Goal: Task Accomplishment & Management: Complete application form

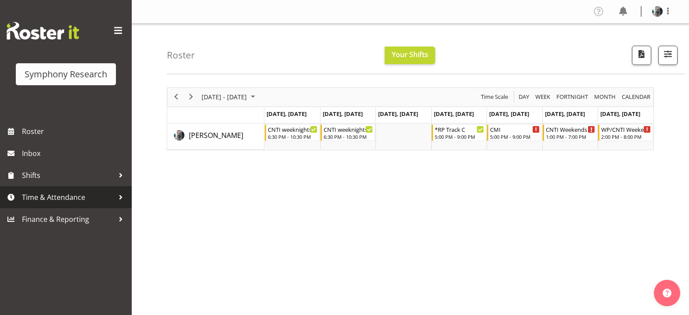
click at [48, 199] on span "Time & Attendance" at bounding box center [68, 197] width 92 height 13
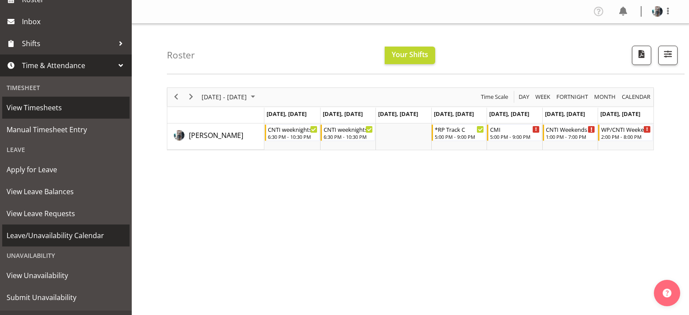
scroll to position [149, 0]
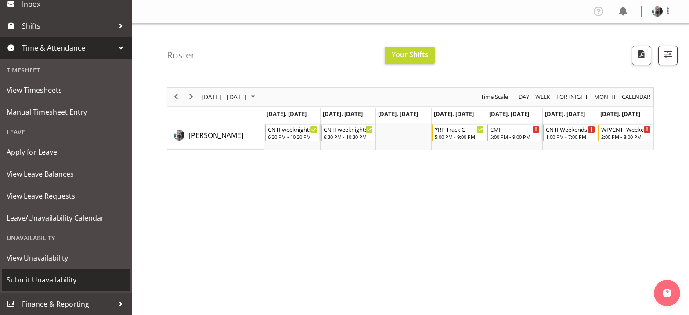
click at [61, 279] on span "Submit Unavailability" at bounding box center [66, 279] width 119 height 13
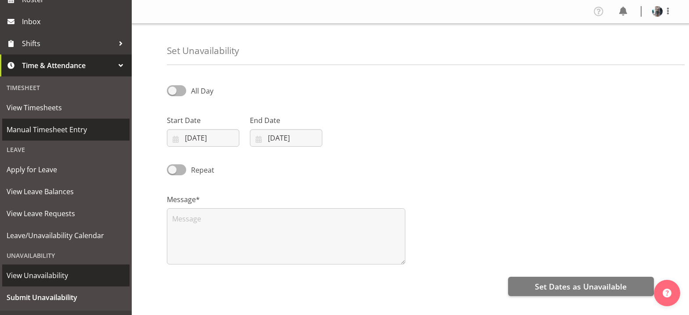
scroll to position [149, 0]
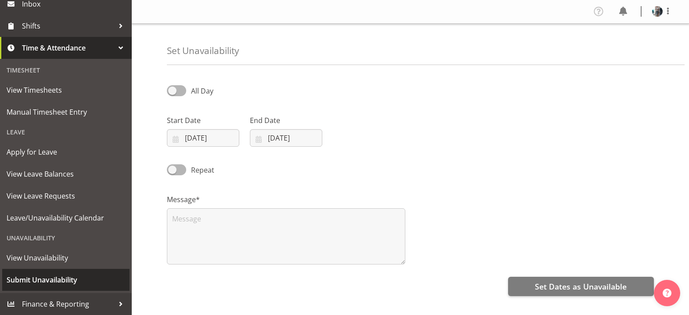
click at [71, 278] on span "Submit Unavailability" at bounding box center [66, 279] width 119 height 13
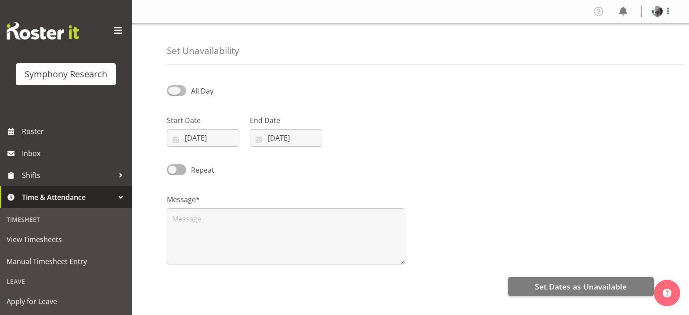
click at [175, 90] on span at bounding box center [176, 90] width 19 height 11
click at [173, 90] on input "All Day" at bounding box center [170, 91] width 6 height 6
checkbox input "true"
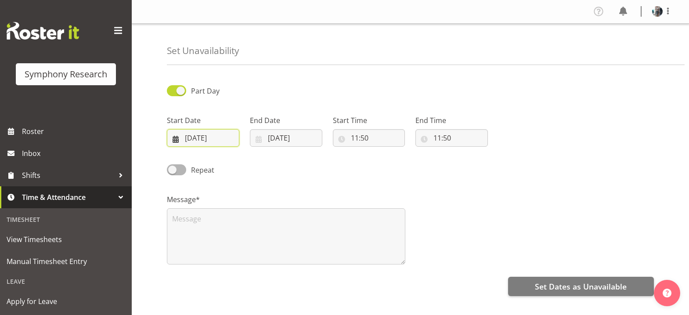
click at [176, 138] on input "02/10/2025" at bounding box center [203, 138] width 72 height 18
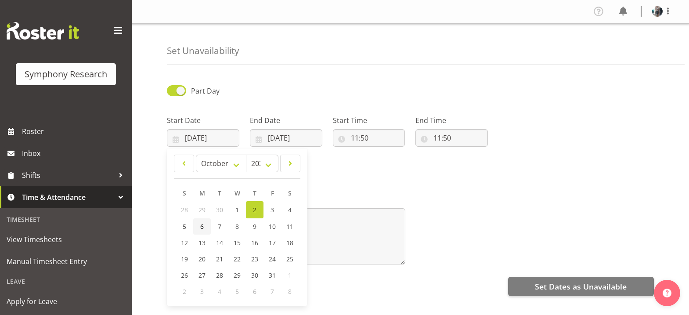
click at [202, 227] on span "6" at bounding box center [202, 226] width 4 height 8
type input "06/10/2025"
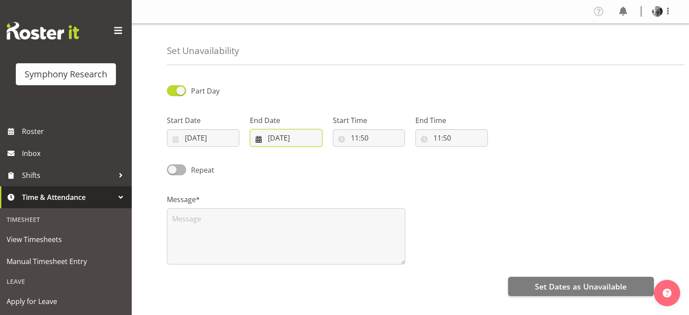
click at [259, 141] on input "[DATE]" at bounding box center [286, 138] width 72 height 18
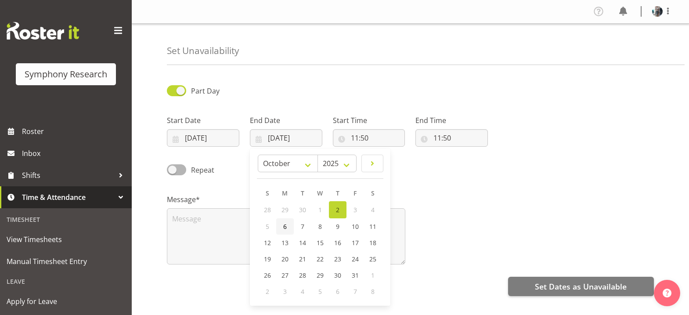
click at [285, 227] on span "6" at bounding box center [285, 226] width 4 height 8
type input "06/10/2025"
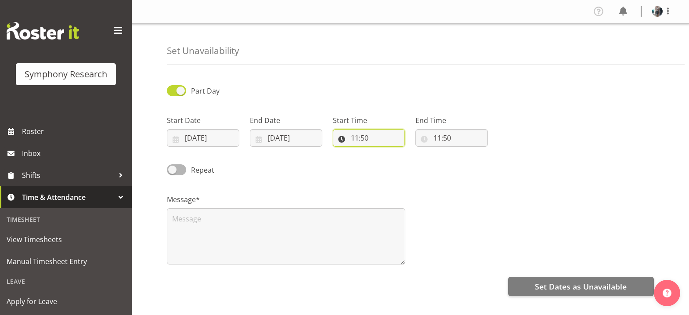
click at [356, 140] on input "11:50" at bounding box center [369, 138] width 72 height 18
click at [391, 163] on select "00 01 02 03 04 05 06 07 08 09 10 11 12 13 14 15 16 17 18 19 20 21 22 23" at bounding box center [393, 161] width 20 height 18
select select "10"
click at [383, 152] on select "00 01 02 03 04 05 06 07 08 09 10 11 12 13 14 15 16 17 18 19 20 21 22 23" at bounding box center [393, 161] width 20 height 18
type input "10:50"
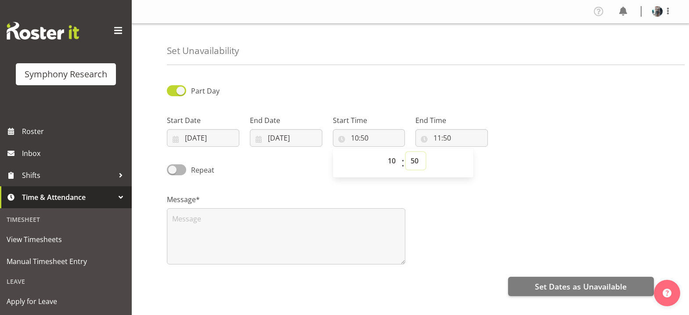
click at [415, 163] on select "00 01 02 03 04 05 06 07 08 09 10 11 12 13 14 15 16 17 18 19 20 21 22 23 24 25 2…" at bounding box center [416, 161] width 20 height 18
select select "1"
click at [442, 136] on input "11:50" at bounding box center [452, 138] width 72 height 18
type input "10:01"
click at [474, 160] on select "00 01 02 03 04 05 06 07 08 09 10 11 12 13 14 15 16 17 18 19 20 21 22 23" at bounding box center [476, 161] width 20 height 18
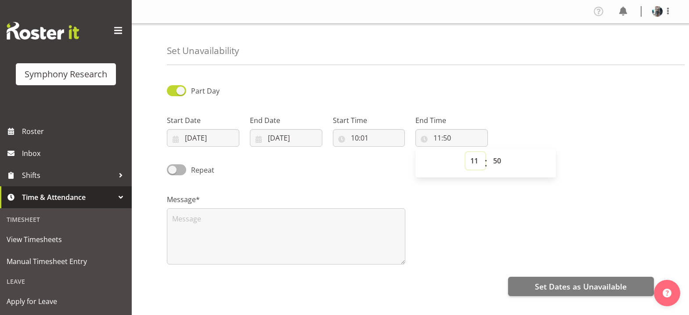
select select "16"
click at [466, 152] on select "00 01 02 03 04 05 06 07 08 09 10 11 12 13 14 15 16 17 18 19 20 21 22 23" at bounding box center [476, 161] width 20 height 18
type input "16:50"
click at [500, 163] on select "00 01 02 03 04 05 06 07 08 09 10 11 12 13 14 15 16 17 18 19 20 21 22 23 24 25 2…" at bounding box center [499, 161] width 20 height 18
select select "10"
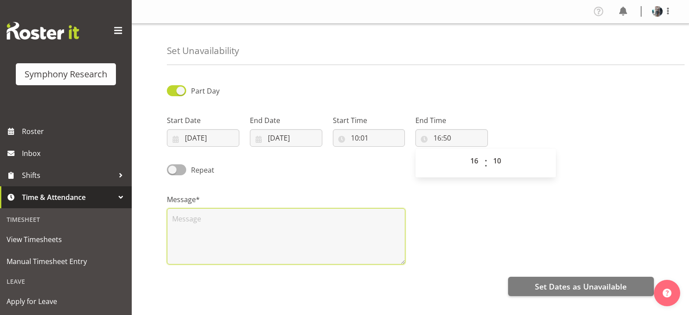
type input "16:10"
click at [271, 221] on textarea at bounding box center [286, 236] width 239 height 56
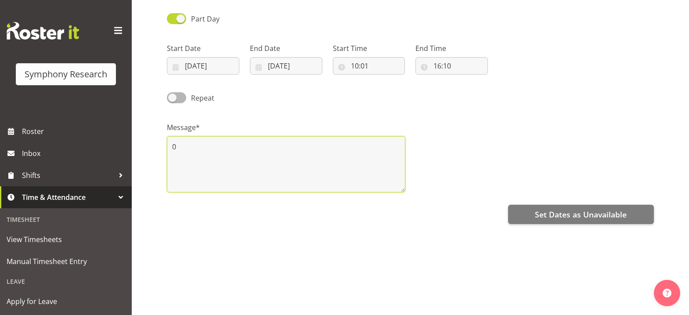
scroll to position [88, 0]
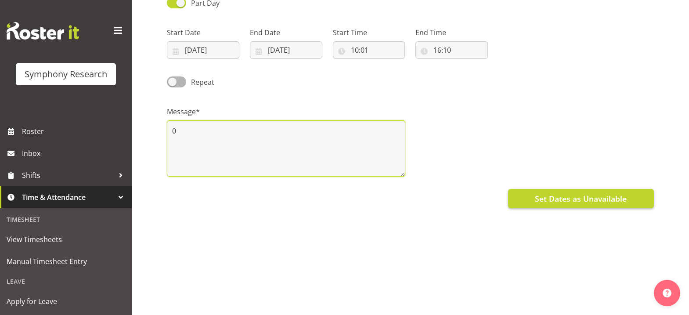
type textarea "0"
click at [557, 197] on span "Set Dates as Unavailable" at bounding box center [581, 198] width 92 height 11
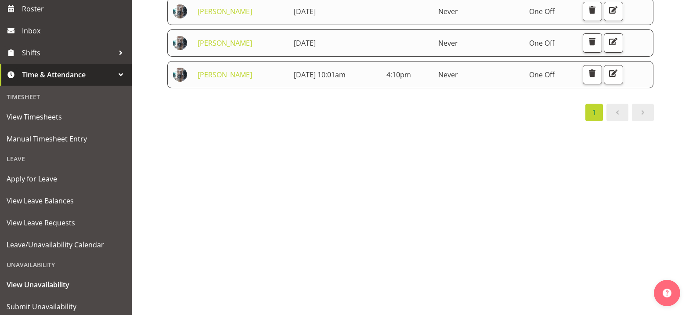
scroll to position [149, 0]
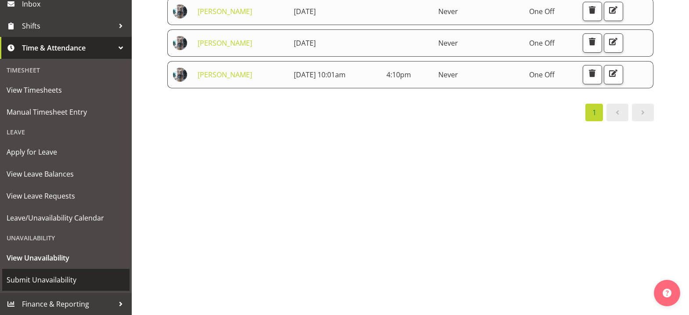
click at [65, 277] on span "Submit Unavailability" at bounding box center [66, 279] width 119 height 13
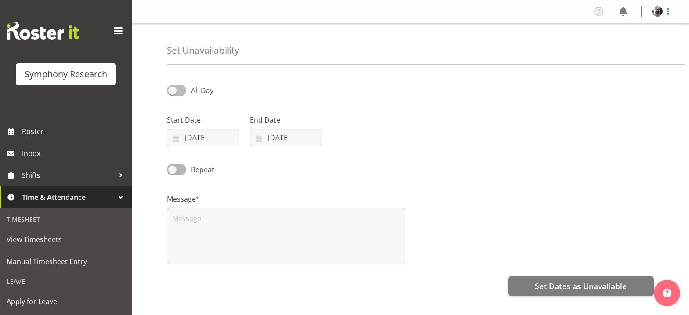
click at [173, 91] on span at bounding box center [176, 90] width 19 height 11
click at [173, 91] on input "All Day" at bounding box center [170, 90] width 6 height 6
checkbox input "true"
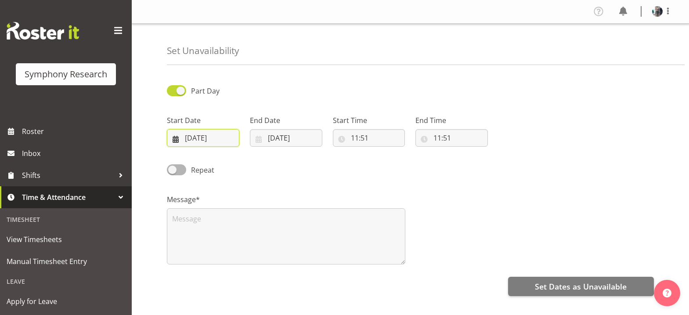
click at [188, 141] on input "[DATE]" at bounding box center [203, 138] width 72 height 18
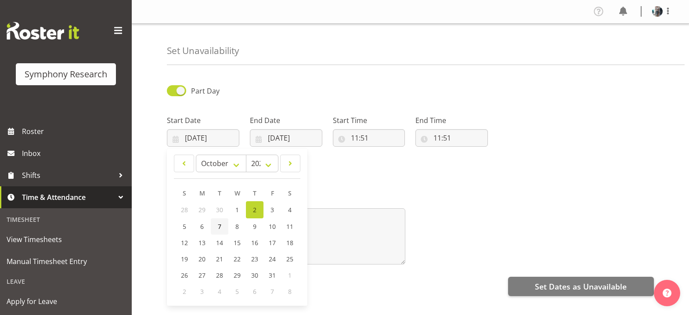
click at [220, 229] on span "7" at bounding box center [220, 226] width 4 height 8
type input "07/10/2025"
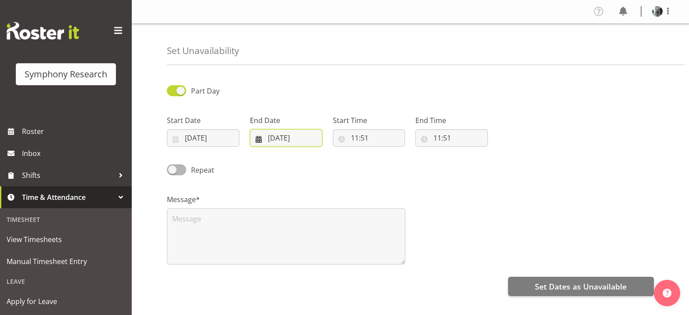
click at [261, 137] on input "02/10/2025" at bounding box center [286, 138] width 72 height 18
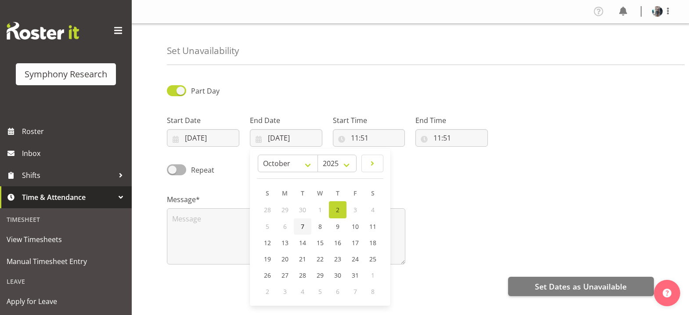
click at [304, 228] on span "7" at bounding box center [303, 226] width 4 height 8
type input "07/10/2025"
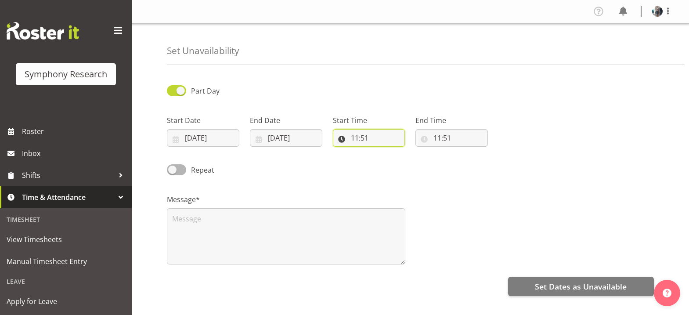
click at [356, 139] on input "11:51" at bounding box center [369, 138] width 72 height 18
click at [391, 163] on select "00 01 02 03 04 05 06 07 08 09 10 11 12 13 14 15 16 17 18 19 20 21 22 23" at bounding box center [393, 161] width 20 height 18
select select "10"
click at [416, 163] on select "00 01 02 03 04 05 06 07 08 09 10 11 12 13 14 15 16 17 18 19 20 21 22 23 24 25 2…" at bounding box center [416, 161] width 20 height 18
type input "10:51"
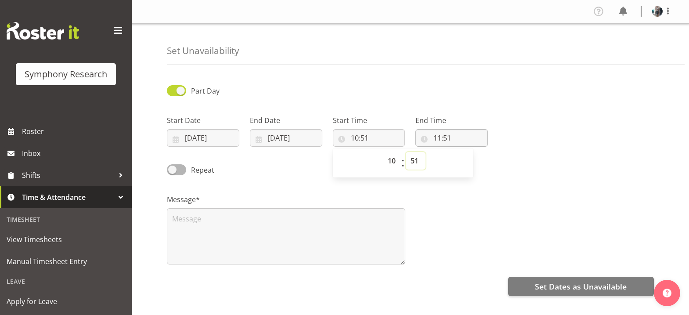
select select "0"
type input "10:00"
click at [438, 138] on input "11:51" at bounding box center [452, 138] width 72 height 18
click at [475, 165] on select "00 01 02 03 04 05 06 07 08 09 10 11 12 13 14 15 16 17 18 19 20 21 22 23" at bounding box center [476, 161] width 20 height 18
click at [476, 161] on select "00 01 02 03 04 05 06 07 08 09 10 11 12 13 14 15 16 17 18 19 20 21 22 23" at bounding box center [476, 161] width 20 height 18
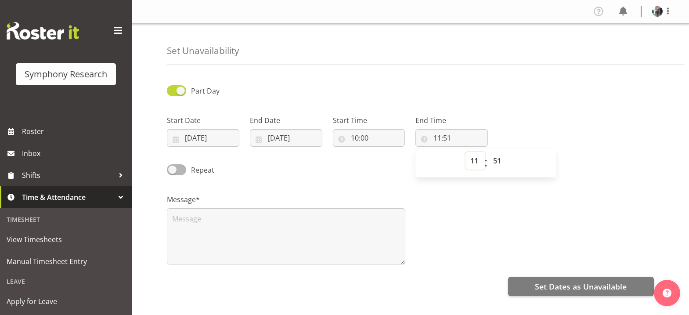
select select "12"
type input "12:51"
select select "16"
type input "16:51"
click at [499, 160] on select "00 01 02 03 04 05 06 07 08 09 10 11 12 13 14 15 16 17 18 19 20 21 22 23 24 25 2…" at bounding box center [499, 161] width 20 height 18
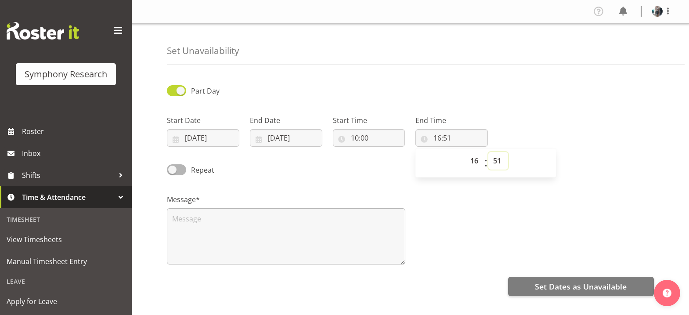
select select "30"
type input "16:30"
click at [295, 214] on textarea at bounding box center [286, 236] width 239 height 56
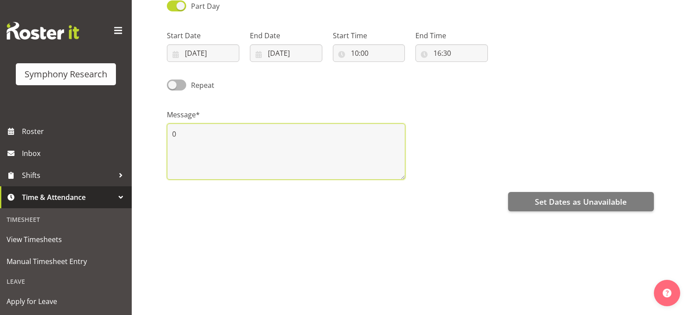
scroll to position [88, 0]
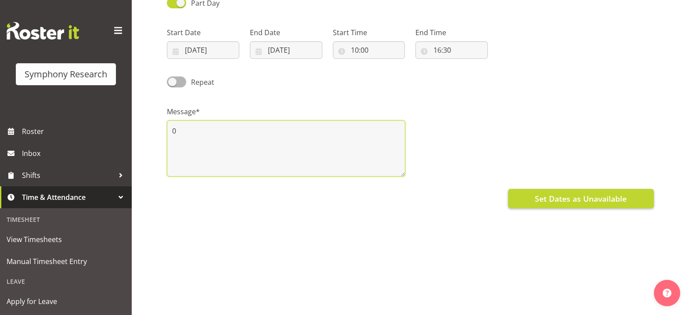
type textarea "0"
click at [613, 202] on span "Set Dates as Unavailable" at bounding box center [581, 198] width 92 height 11
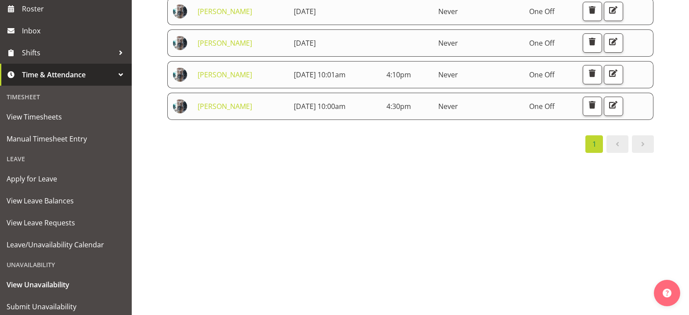
scroll to position [149, 0]
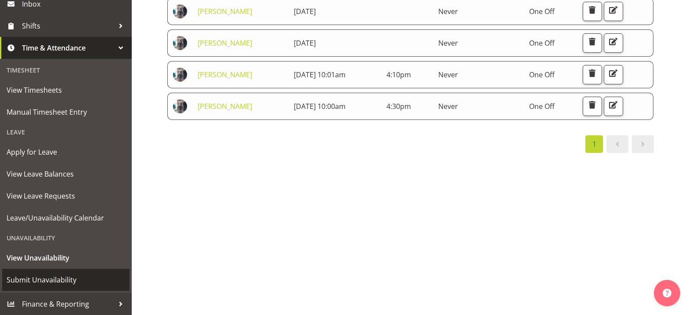
click at [59, 280] on span "Submit Unavailability" at bounding box center [66, 279] width 119 height 13
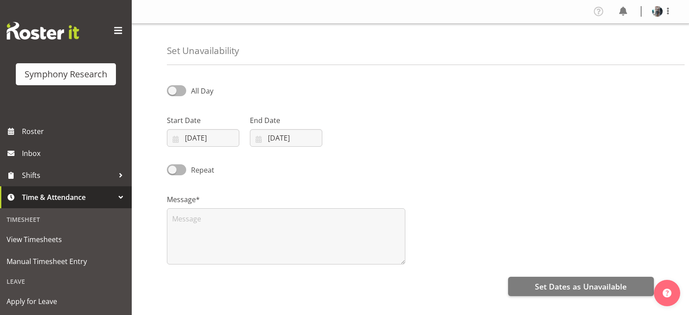
select select "9"
select select "2025"
click at [176, 141] on input "[DATE]" at bounding box center [203, 138] width 72 height 18
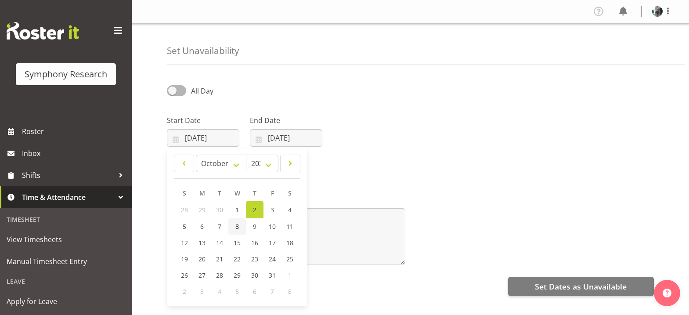
click at [237, 229] on span "8" at bounding box center [237, 226] width 4 height 8
type input "08/10/2025"
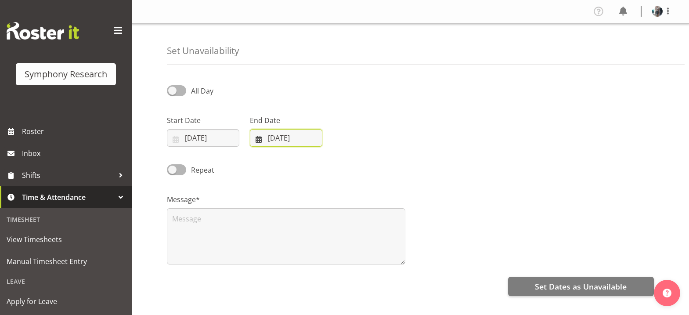
click at [259, 141] on input "[DATE]" at bounding box center [286, 138] width 72 height 18
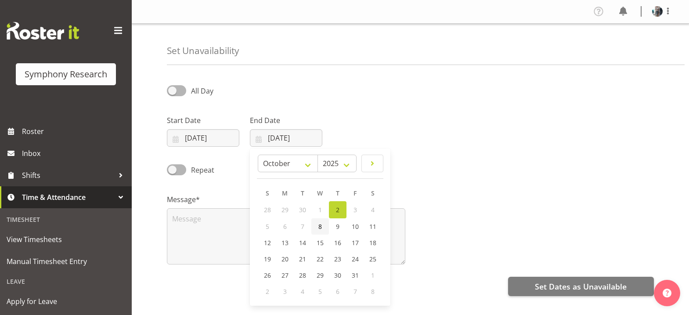
click at [319, 228] on span "8" at bounding box center [320, 226] width 4 height 8
type input "08/10/2025"
click at [173, 91] on span at bounding box center [176, 90] width 19 height 11
click at [173, 91] on input "All Day" at bounding box center [170, 91] width 6 height 6
checkbox input "true"
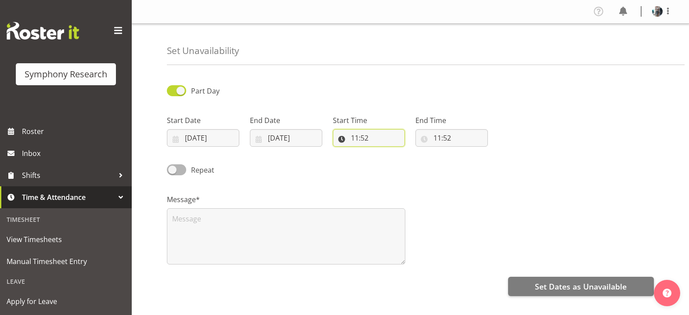
click at [355, 138] on input "11:52" at bounding box center [369, 138] width 72 height 18
click at [394, 163] on select "00 01 02 03 04 05 06 07 08 09 10 11 12 13 14 15 16 17 18 19 20 21 22 23" at bounding box center [393, 161] width 20 height 18
select select "10"
click at [415, 160] on select "00 01 02 03 04 05 06 07 08 09 10 11 12 13 14 15 16 17 18 19 20 21 22 23 24 25 2…" at bounding box center [416, 161] width 20 height 18
type input "10:52"
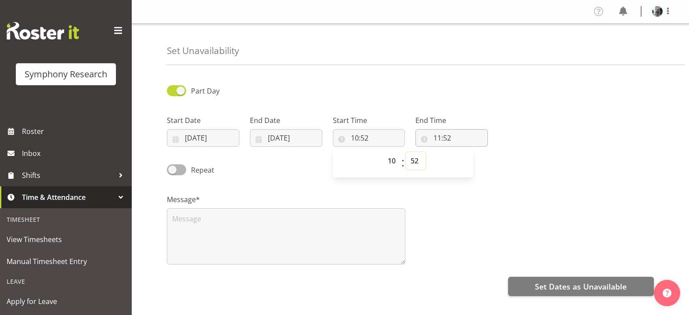
select select "10"
type input "10:10"
click at [436, 140] on input "11:52" at bounding box center [452, 138] width 72 height 18
click at [476, 163] on select "00 01 02 03 04 05 06 07 08 09 10 11 12 13 14 15 16 17 18 19 20 21 22 23" at bounding box center [476, 161] width 20 height 18
select select "16"
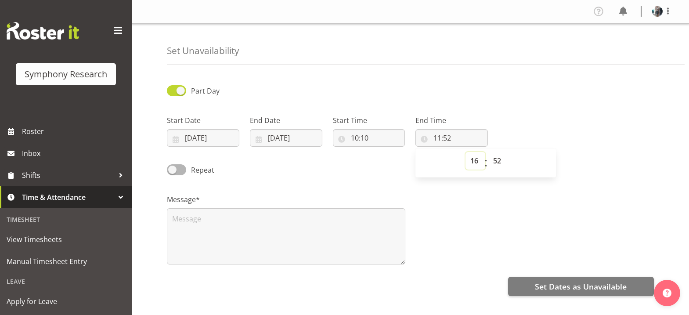
click at [466, 152] on select "00 01 02 03 04 05 06 07 08 09 10 11 12 13 14 15 16 17 18 19 20 21 22 23" at bounding box center [476, 161] width 20 height 18
type input "16:52"
click at [496, 164] on select "00 01 02 03 04 05 06 07 08 09 10 11 12 13 14 15 16 17 18 19 20 21 22 23 24 25 2…" at bounding box center [499, 161] width 20 height 18
select select "0"
type input "16:00"
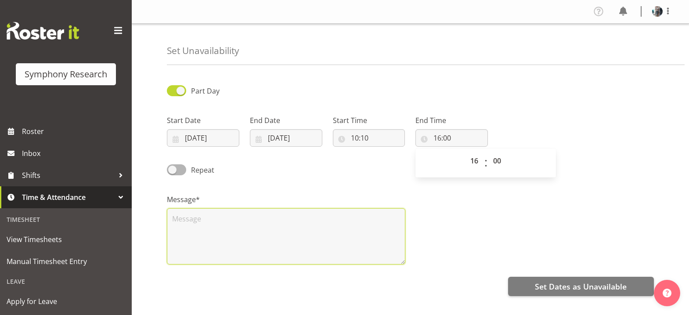
click at [342, 217] on textarea at bounding box center [286, 236] width 239 height 56
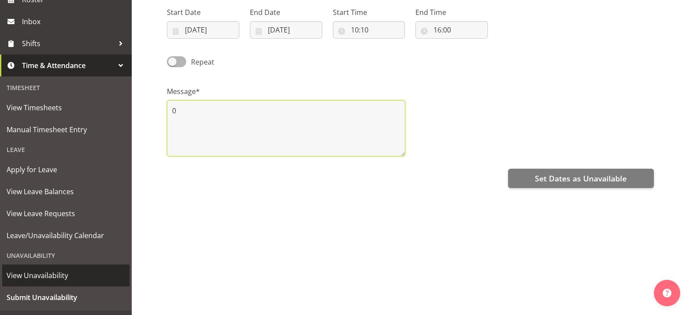
scroll to position [149, 0]
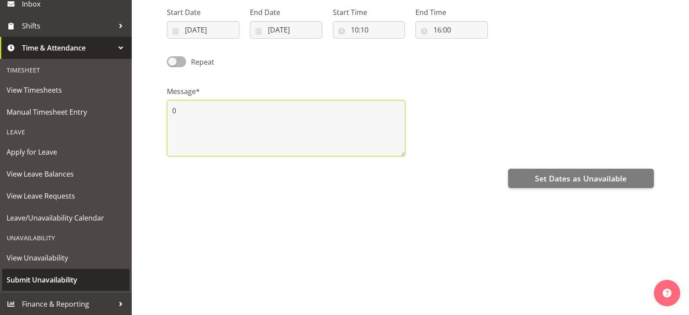
type textarea "0"
click at [59, 281] on span "Submit Unavailability" at bounding box center [66, 279] width 119 height 13
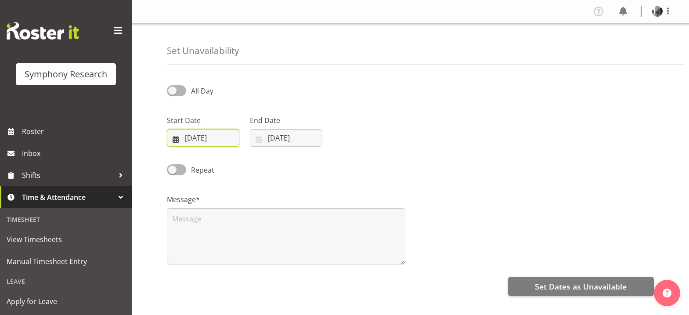
click at [186, 137] on input "[DATE]" at bounding box center [203, 138] width 72 height 18
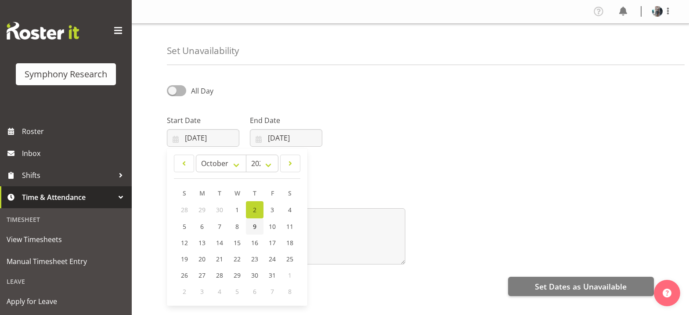
click at [255, 228] on span "9" at bounding box center [255, 226] width 4 height 8
type input "[DATE]"
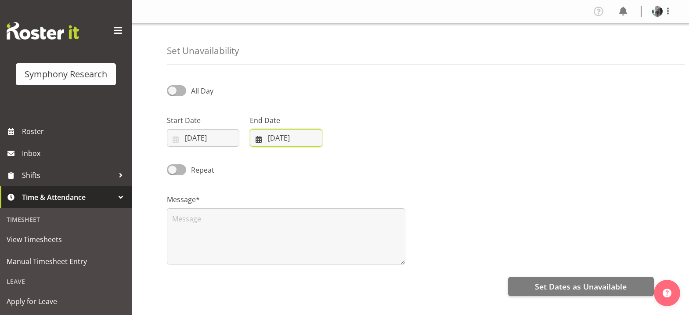
click at [260, 135] on input "[DATE]" at bounding box center [286, 138] width 72 height 18
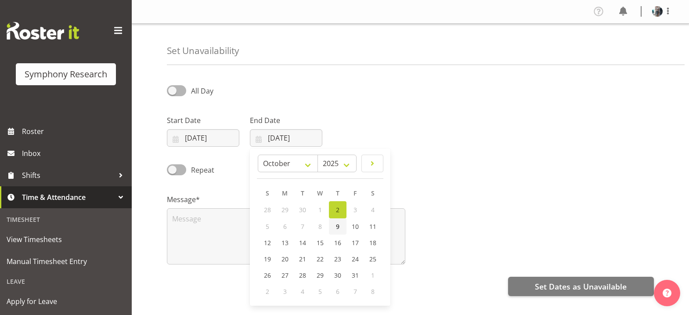
click at [340, 228] on link "9" at bounding box center [338, 226] width 18 height 16
type input "[DATE]"
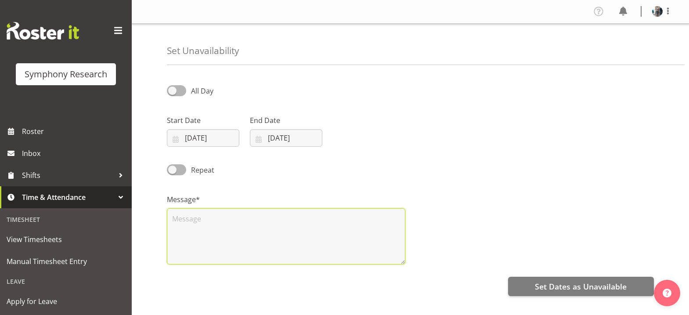
click at [219, 224] on textarea at bounding box center [286, 236] width 239 height 56
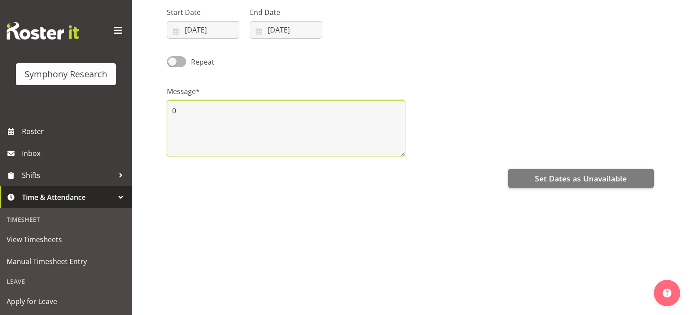
scroll to position [115, 0]
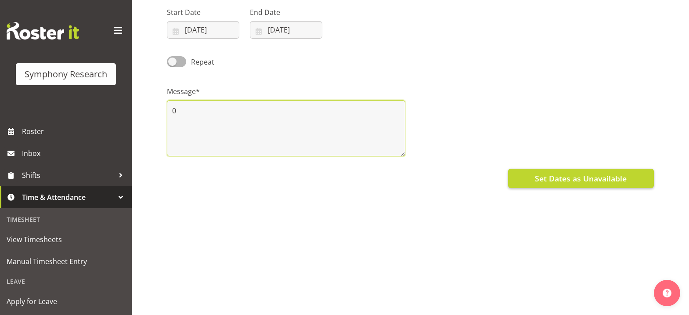
type textarea "0"
click at [563, 173] on span "Set Dates as Unavailable" at bounding box center [581, 178] width 92 height 11
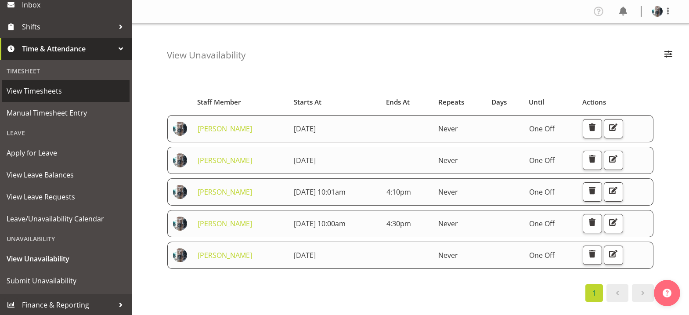
scroll to position [149, 0]
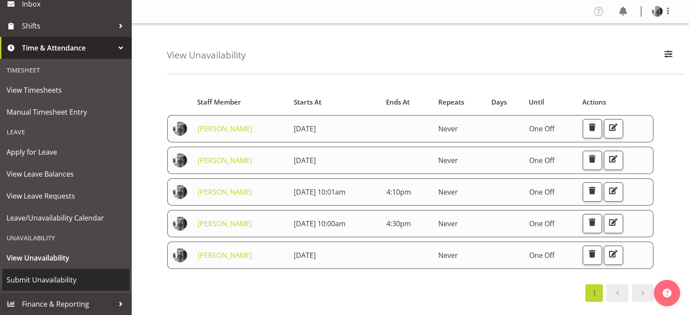
click at [58, 275] on span "Submit Unavailability" at bounding box center [66, 279] width 119 height 13
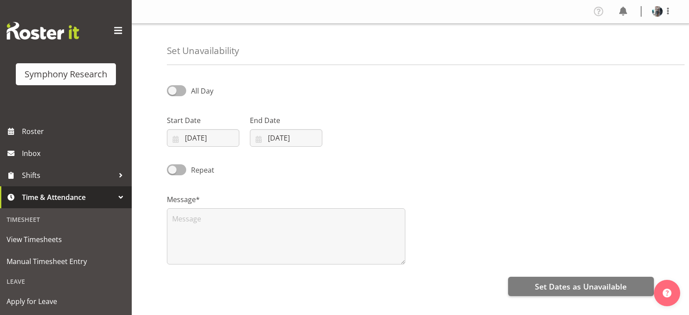
select select "9"
select select "2025"
click at [185, 140] on input "[DATE]" at bounding box center [203, 138] width 72 height 18
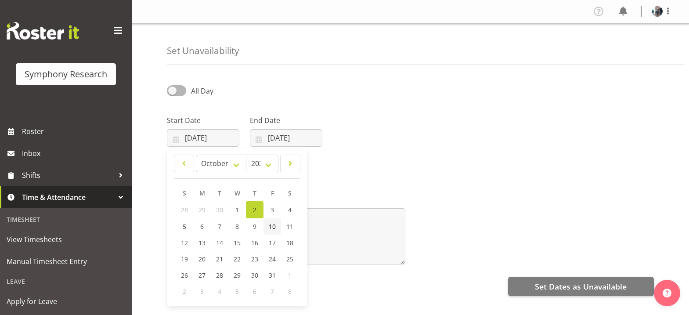
click at [274, 226] on span "10" at bounding box center [272, 226] width 7 height 8
type input "[DATE]"
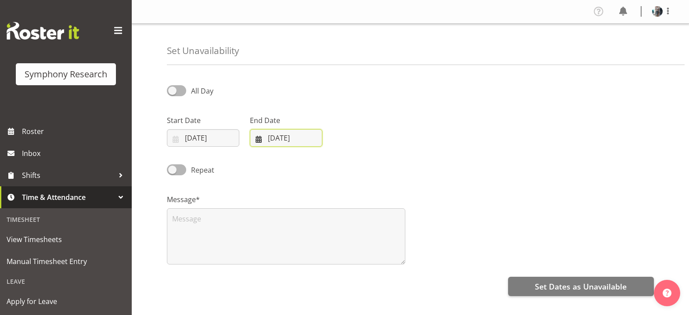
click at [261, 138] on input "02/10/2025" at bounding box center [286, 138] width 72 height 18
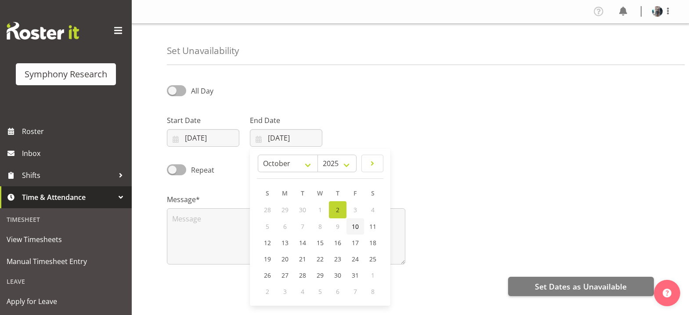
click at [356, 229] on span "10" at bounding box center [355, 226] width 7 height 8
type input "10/10/2025"
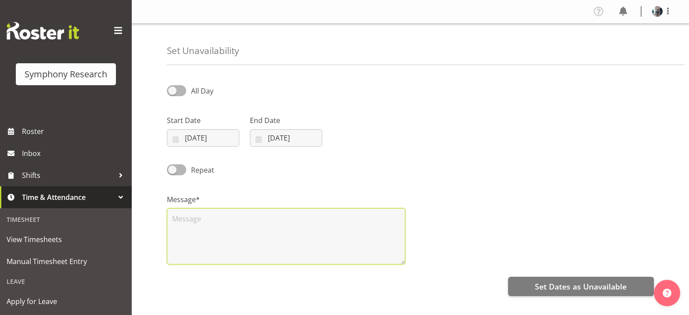
click at [243, 225] on textarea at bounding box center [286, 236] width 239 height 56
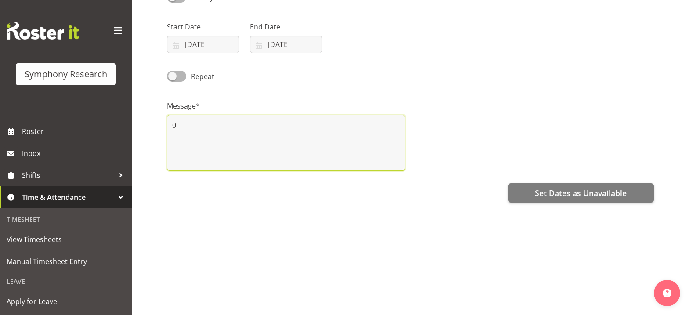
scroll to position [115, 0]
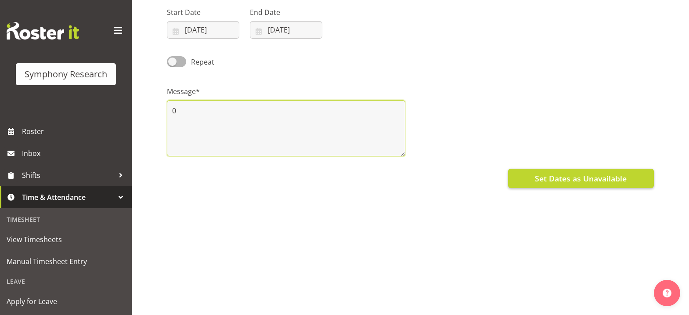
type textarea "0"
click at [609, 175] on span "Set Dates as Unavailable" at bounding box center [581, 178] width 92 height 11
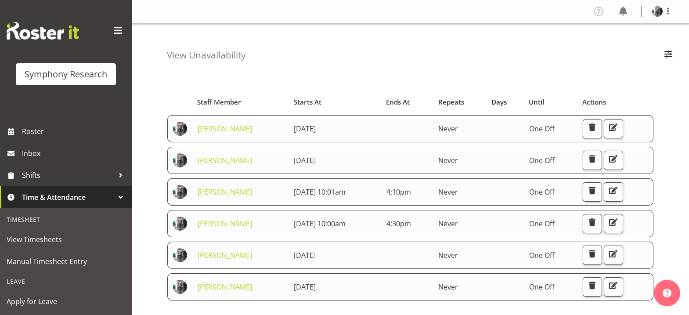
scroll to position [149, 0]
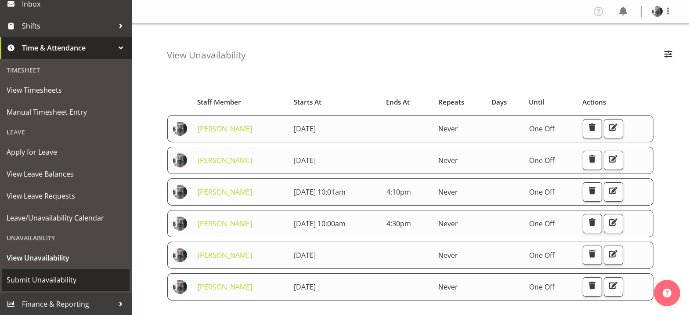
click at [37, 283] on span "Submit Unavailability" at bounding box center [66, 279] width 119 height 13
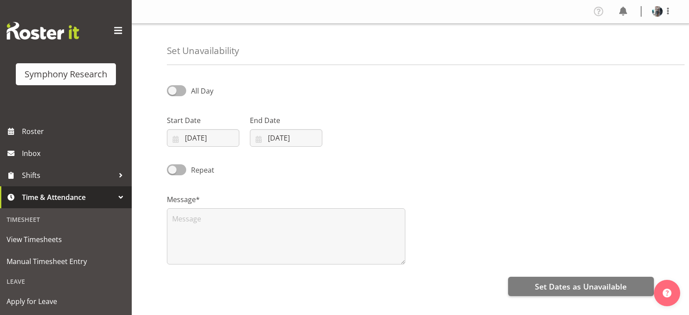
select select "9"
select select "2025"
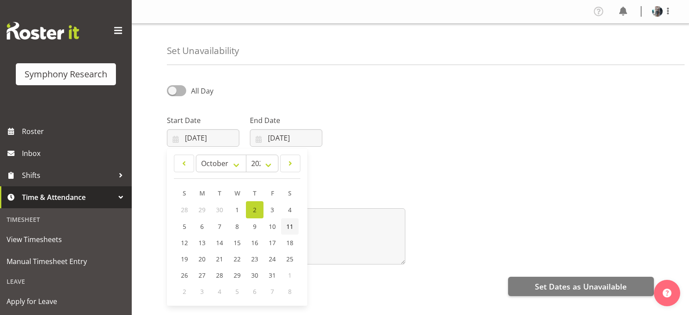
click at [290, 227] on span "11" at bounding box center [289, 226] width 7 height 8
type input "[DATE]"
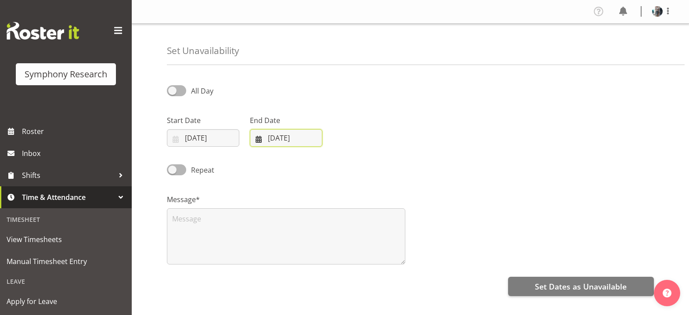
click at [268, 141] on input "[DATE]" at bounding box center [286, 138] width 72 height 18
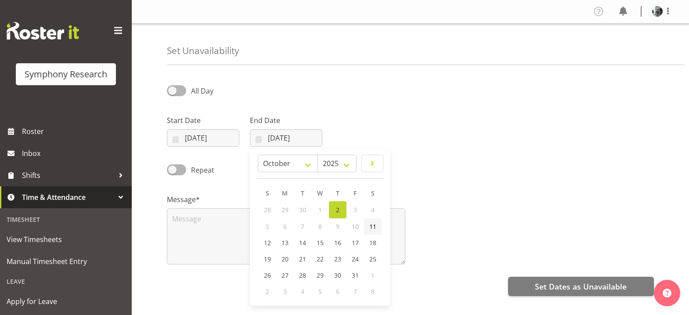
click at [374, 227] on span "11" at bounding box center [372, 226] width 7 height 8
type input "11/10/2025"
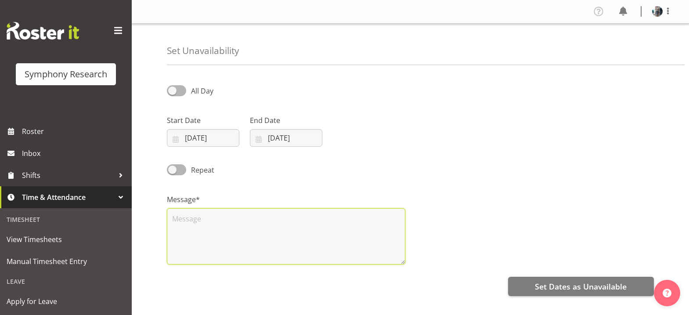
click at [200, 219] on textarea at bounding box center [286, 236] width 239 height 56
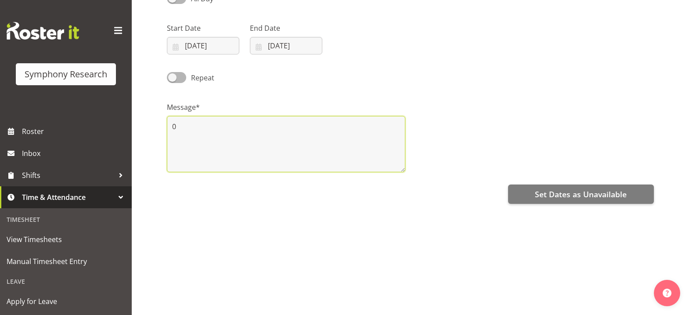
scroll to position [115, 0]
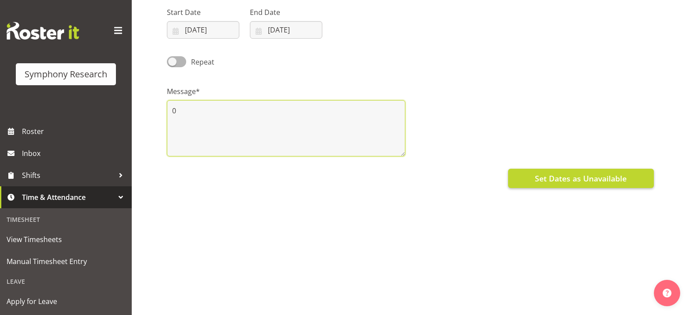
type textarea "0"
click at [591, 174] on span "Set Dates as Unavailable" at bounding box center [581, 178] width 92 height 11
